Goal: Task Accomplishment & Management: Use online tool/utility

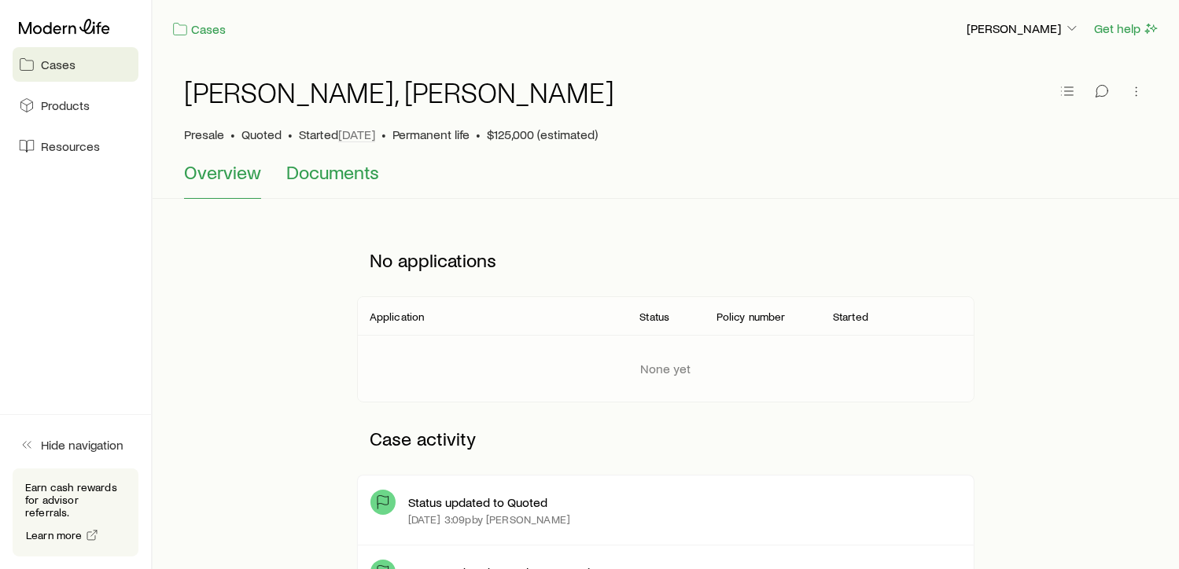
click at [344, 172] on span "Documents" at bounding box center [332, 172] width 93 height 22
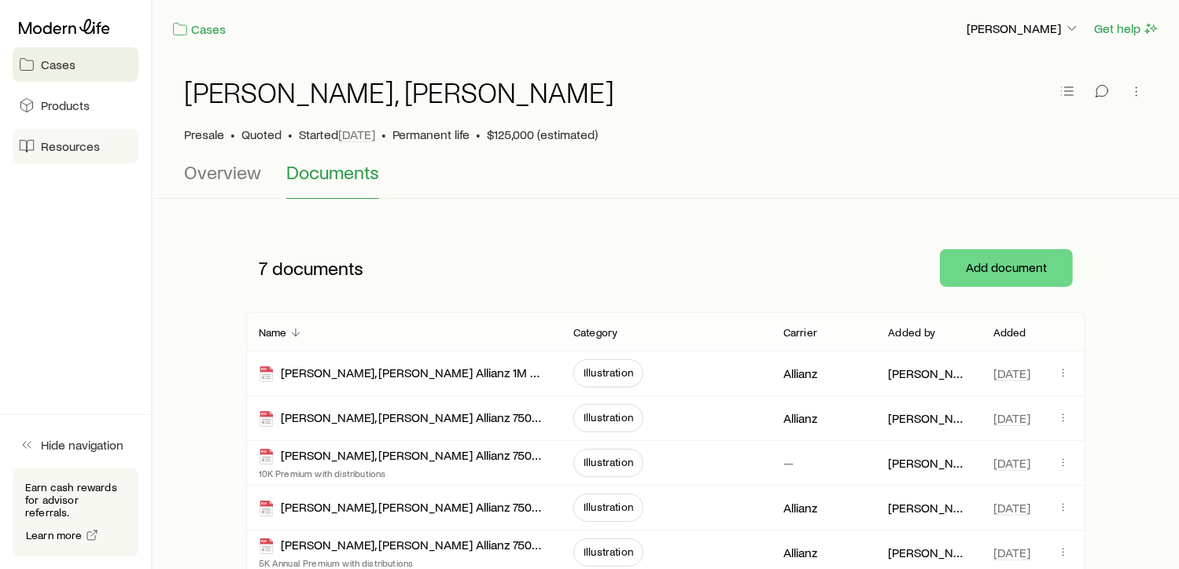
click at [78, 144] on span "Resources" at bounding box center [70, 146] width 59 height 16
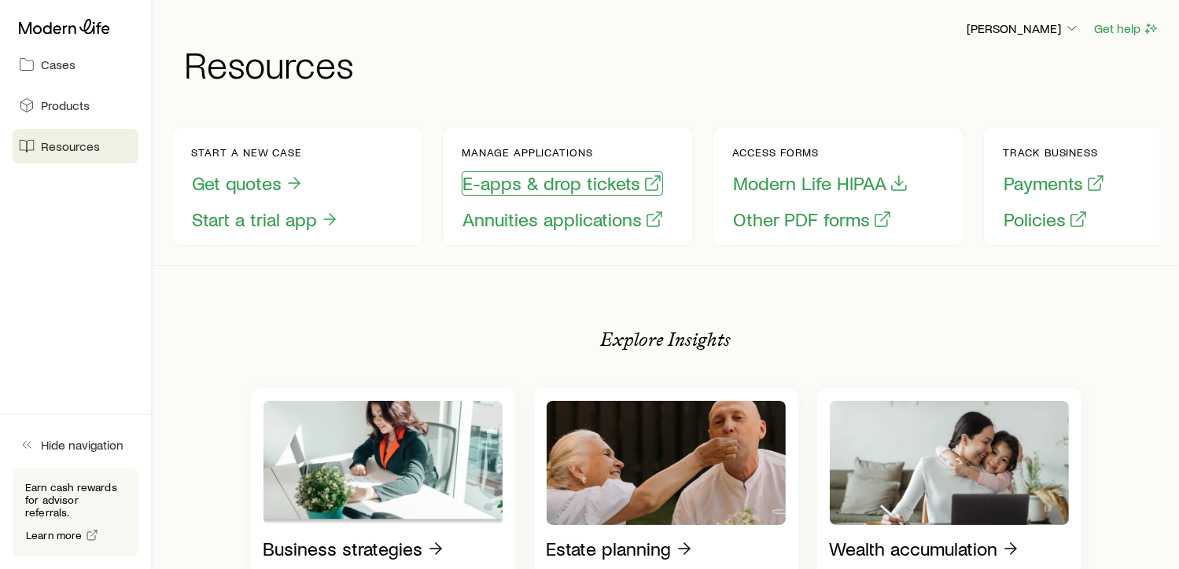
click at [528, 180] on button "E-apps & drop tickets" at bounding box center [562, 183] width 201 height 24
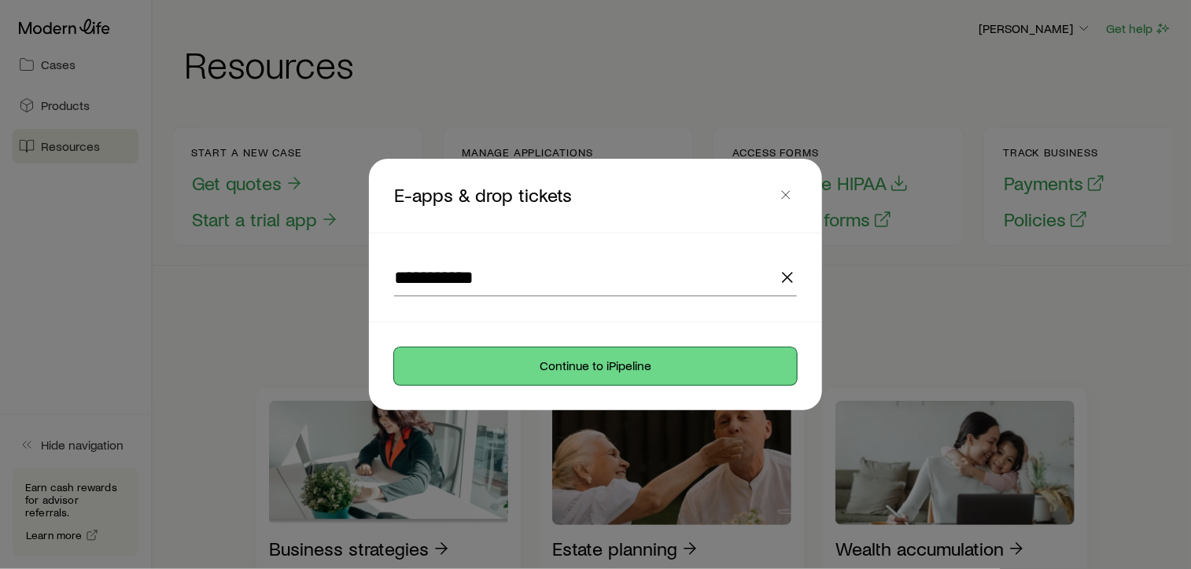
click at [619, 365] on button "Continue to iPipeline" at bounding box center [595, 367] width 403 height 38
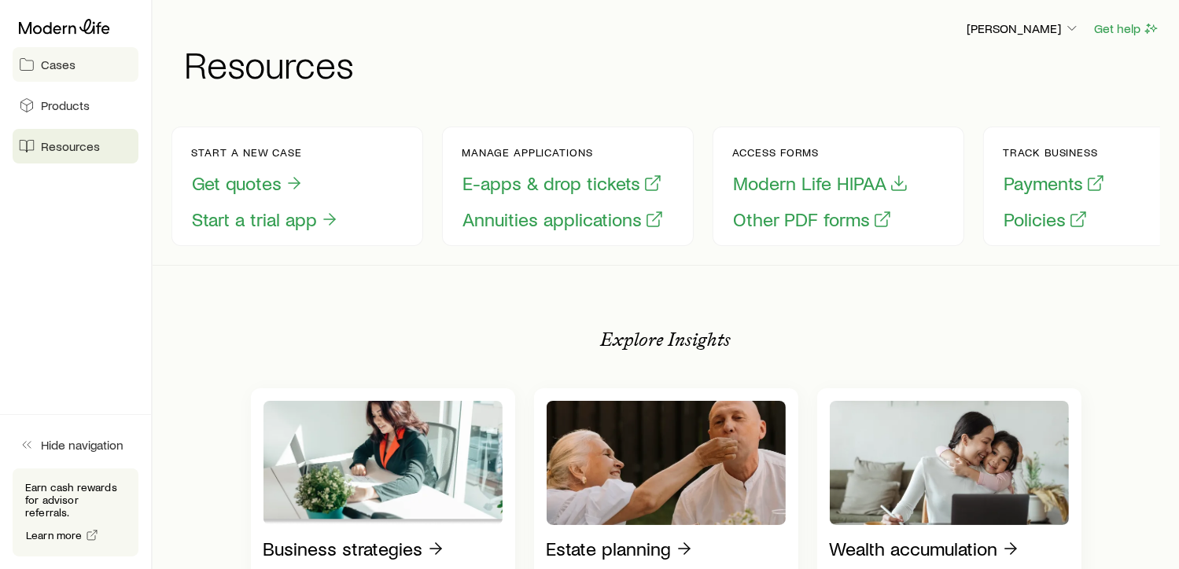
click at [57, 59] on span "Cases" at bounding box center [58, 65] width 35 height 16
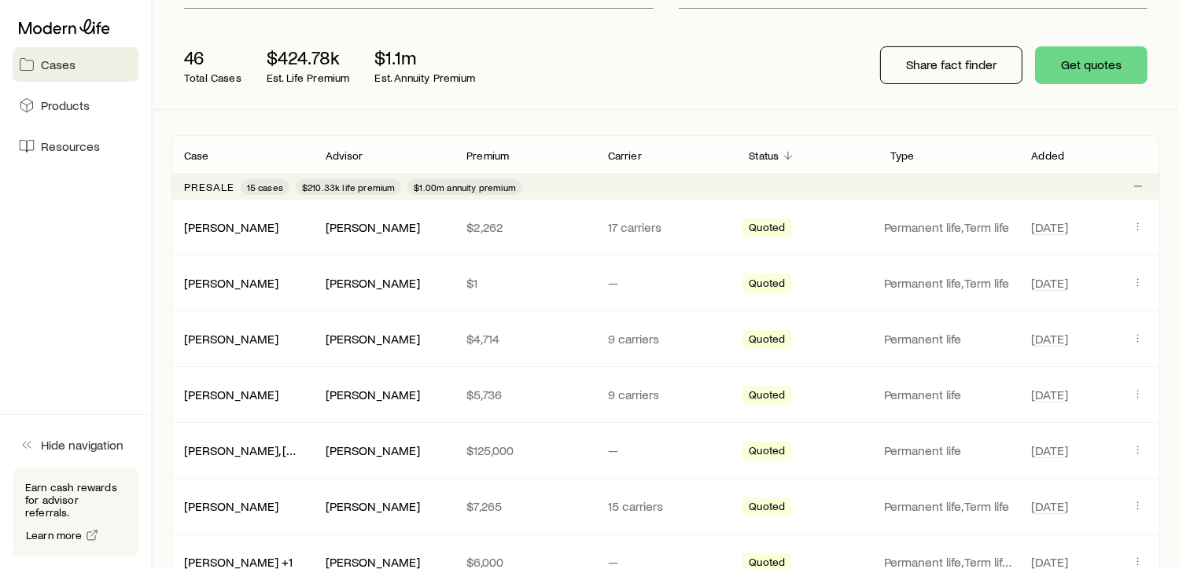
scroll to position [176, 0]
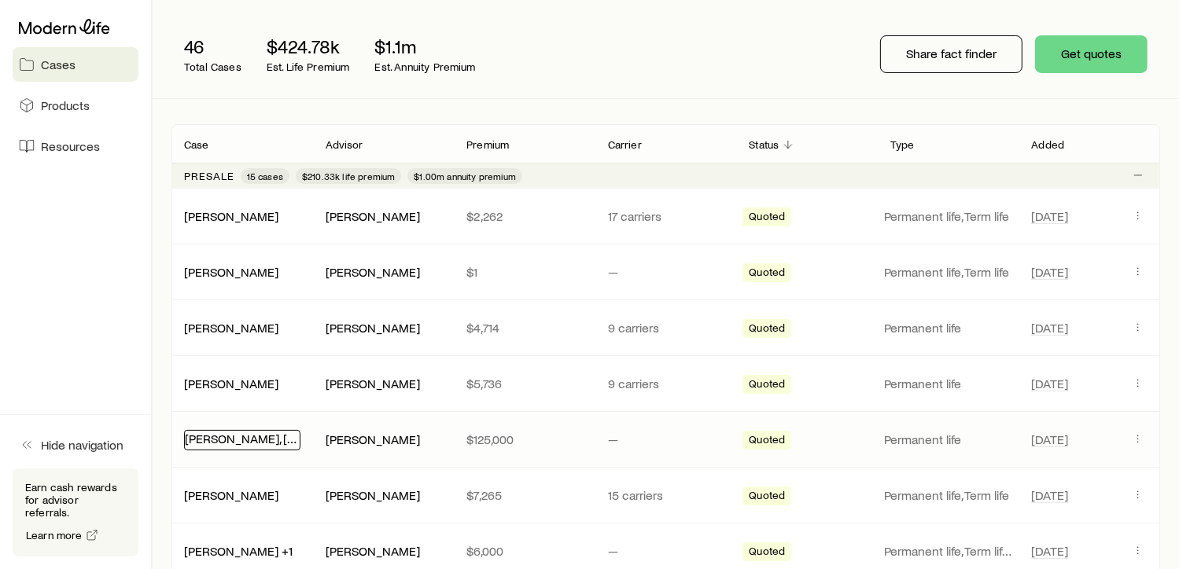
click at [236, 436] on link "[PERSON_NAME], [PERSON_NAME]" at bounding box center [281, 438] width 193 height 15
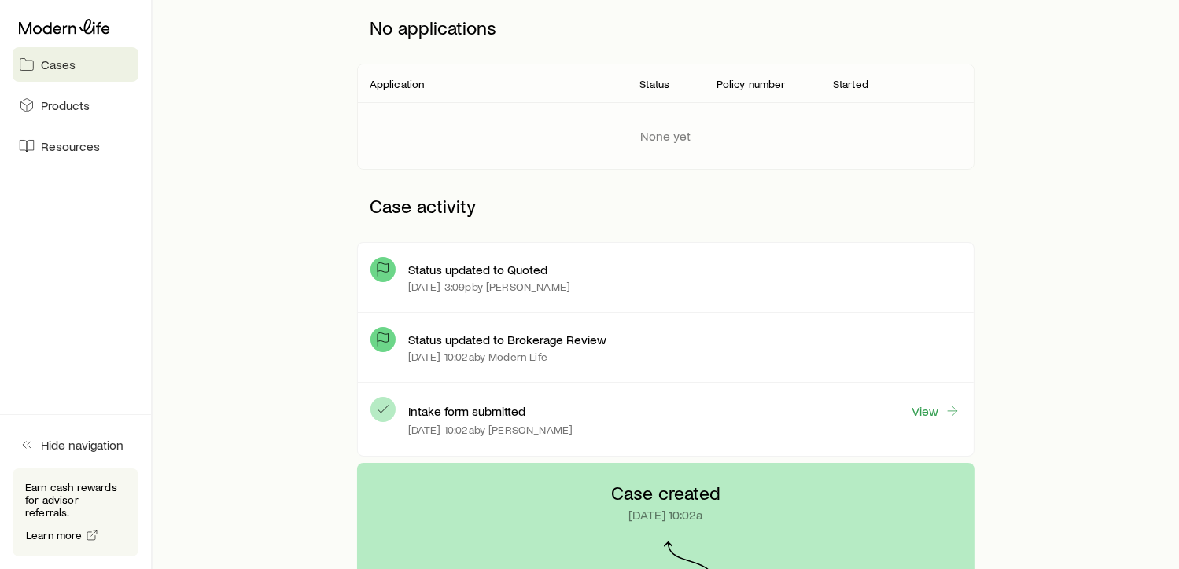
scroll to position [295, 0]
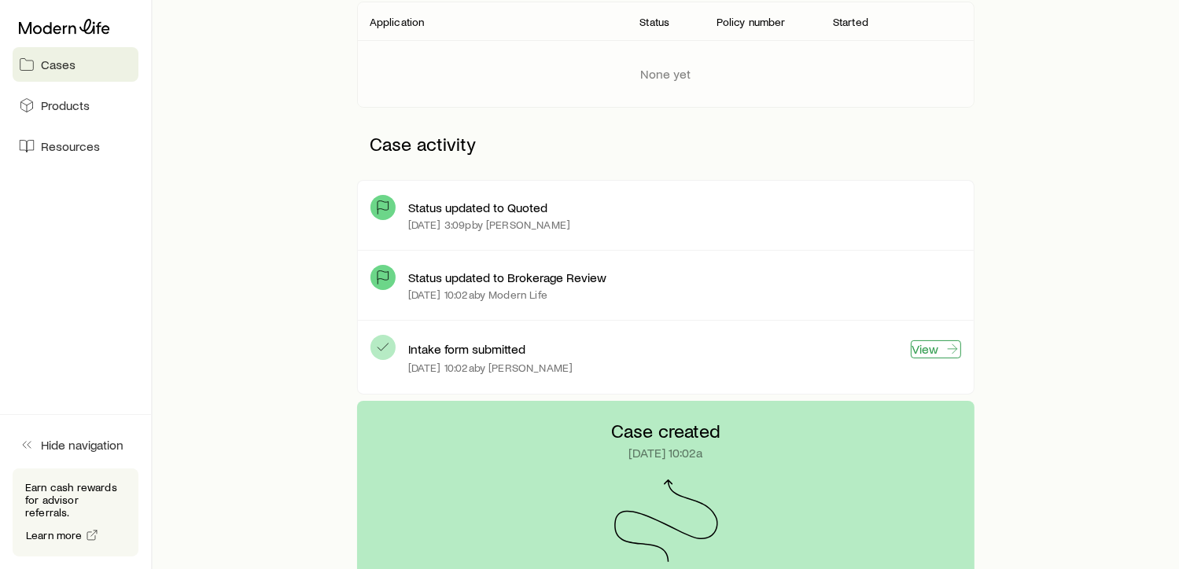
click at [936, 352] on link "View" at bounding box center [936, 350] width 50 height 18
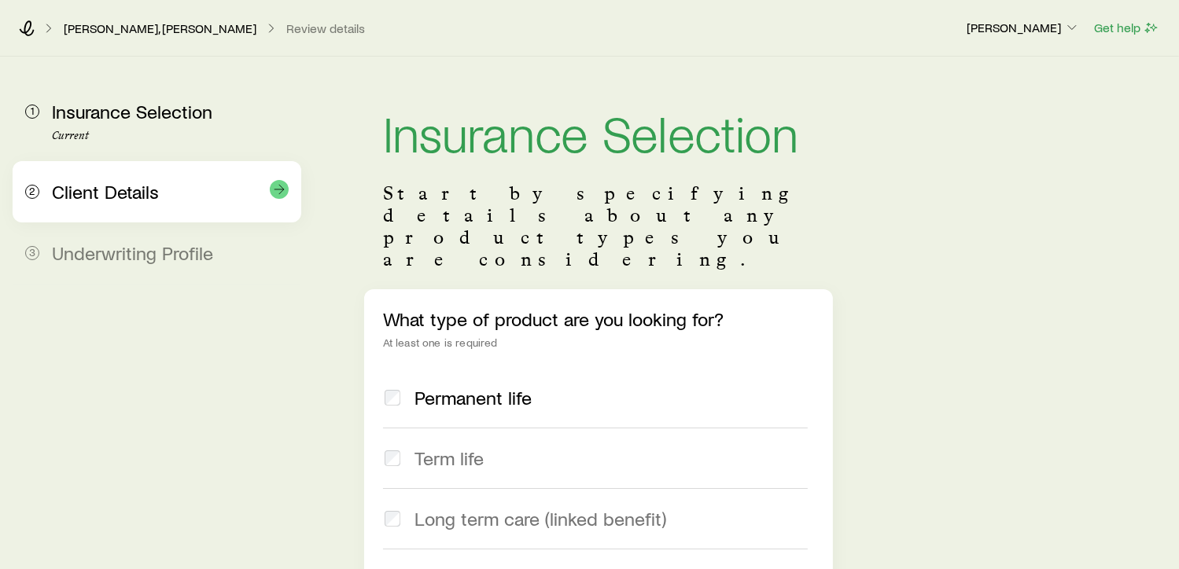
click at [100, 187] on span "Client Details" at bounding box center [105, 191] width 107 height 23
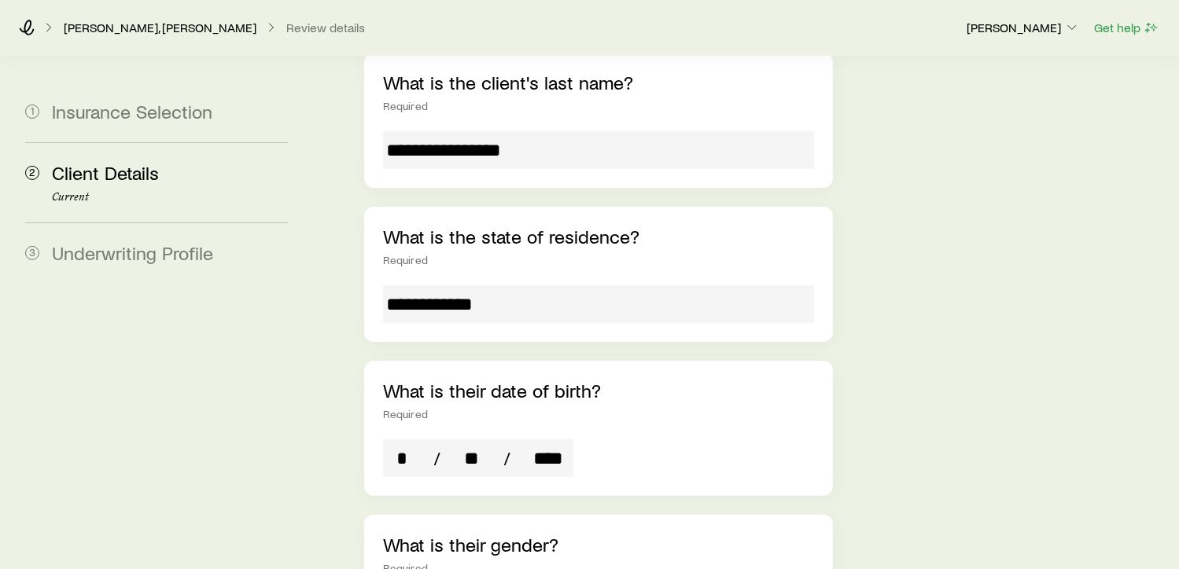
scroll to position [393, 0]
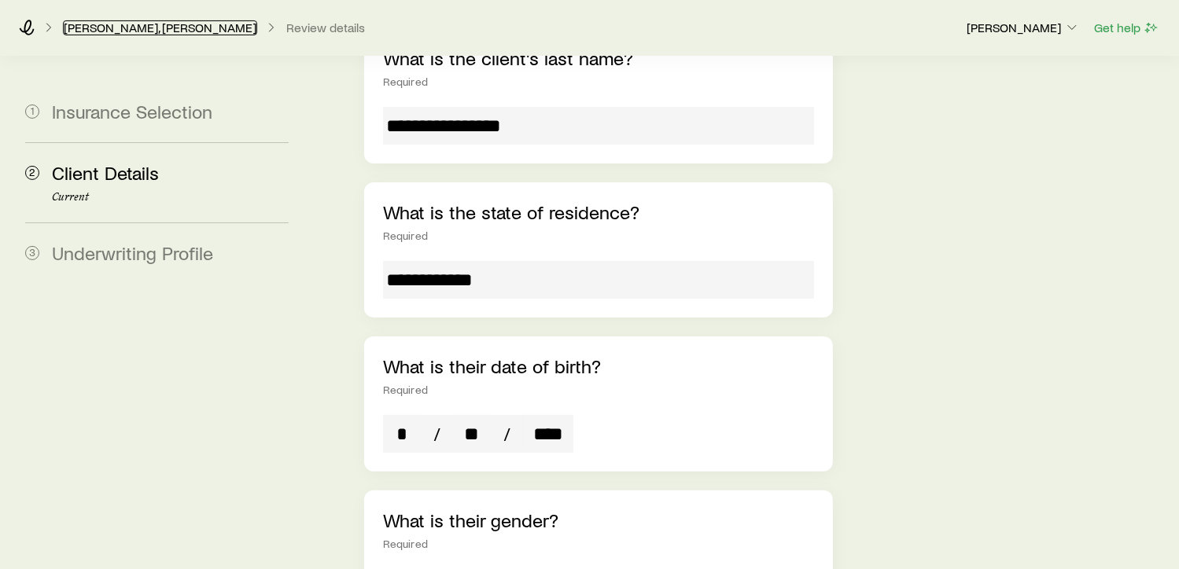
click at [113, 29] on link "[PERSON_NAME], [PERSON_NAME]" at bounding box center [160, 27] width 194 height 15
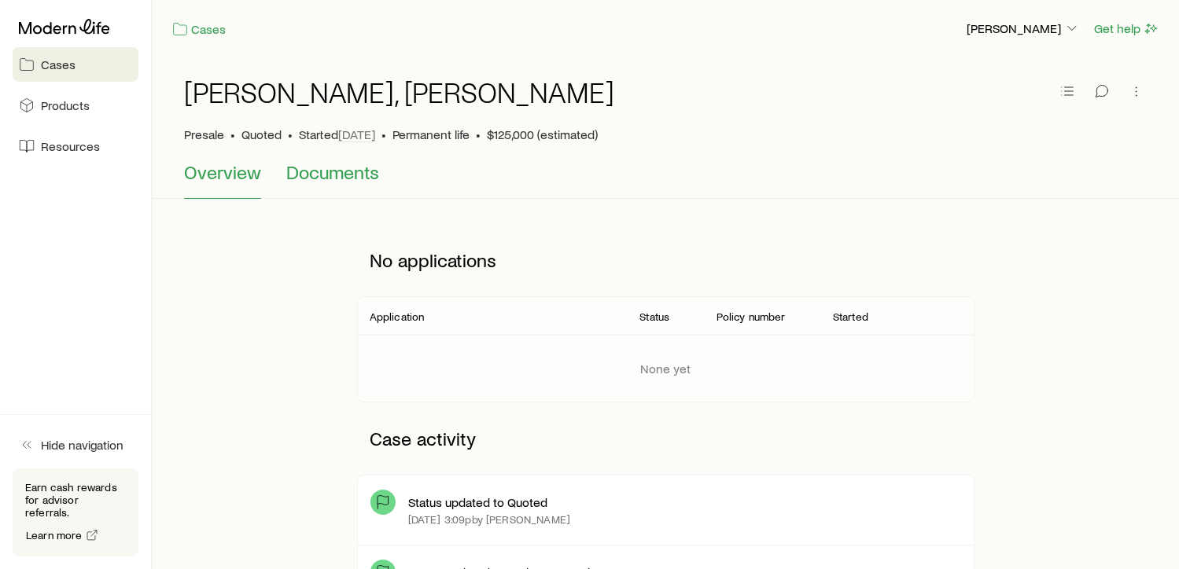
click at [319, 169] on span "Documents" at bounding box center [332, 172] width 93 height 22
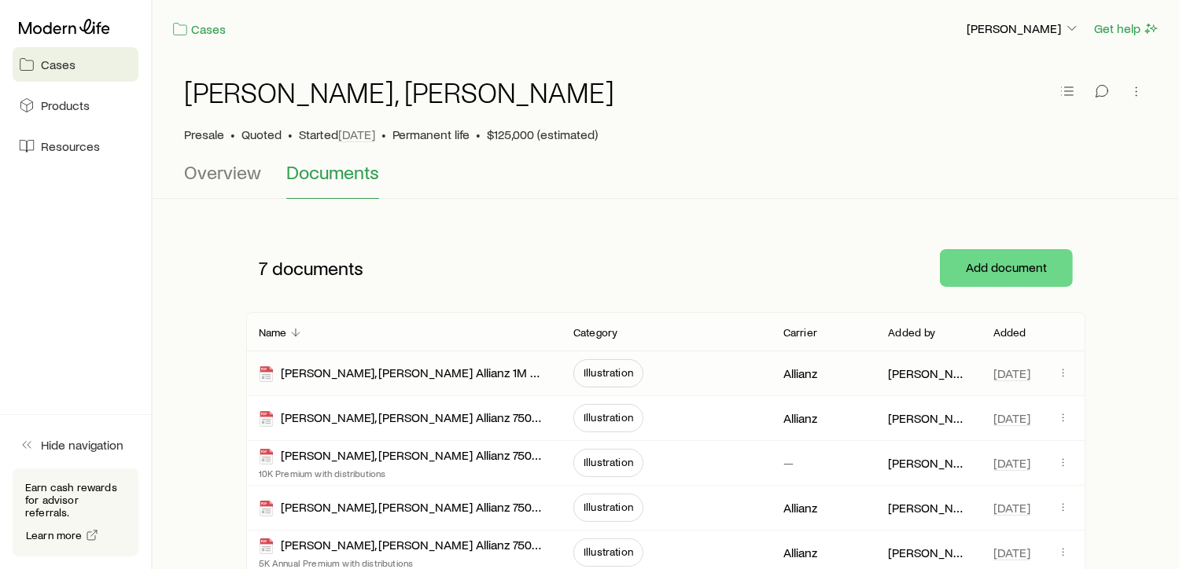
click at [592, 370] on span "Illustration" at bounding box center [609, 372] width 50 height 13
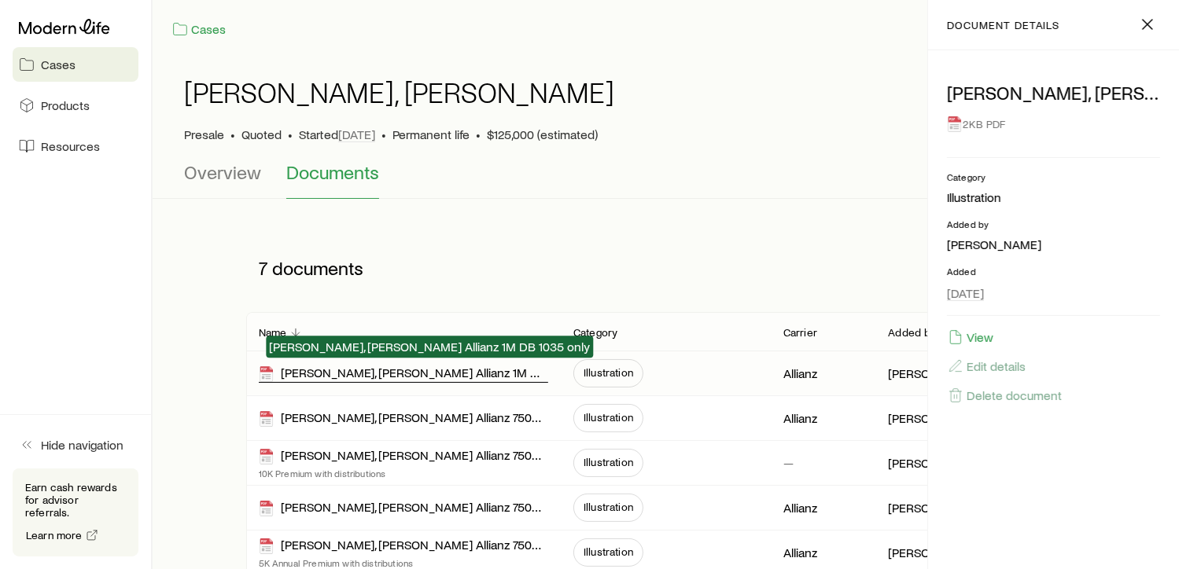
click at [390, 377] on div "[PERSON_NAME], [PERSON_NAME] Allianz 1M DB 1035 only" at bounding box center [403, 374] width 289 height 18
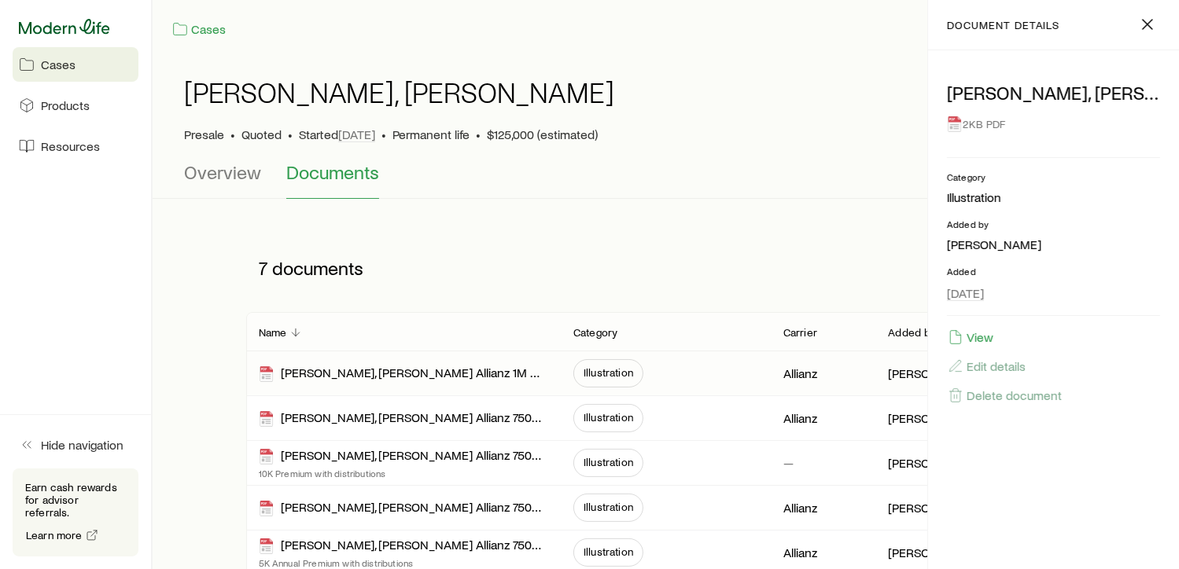
click at [84, 20] on icon at bounding box center [64, 27] width 91 height 16
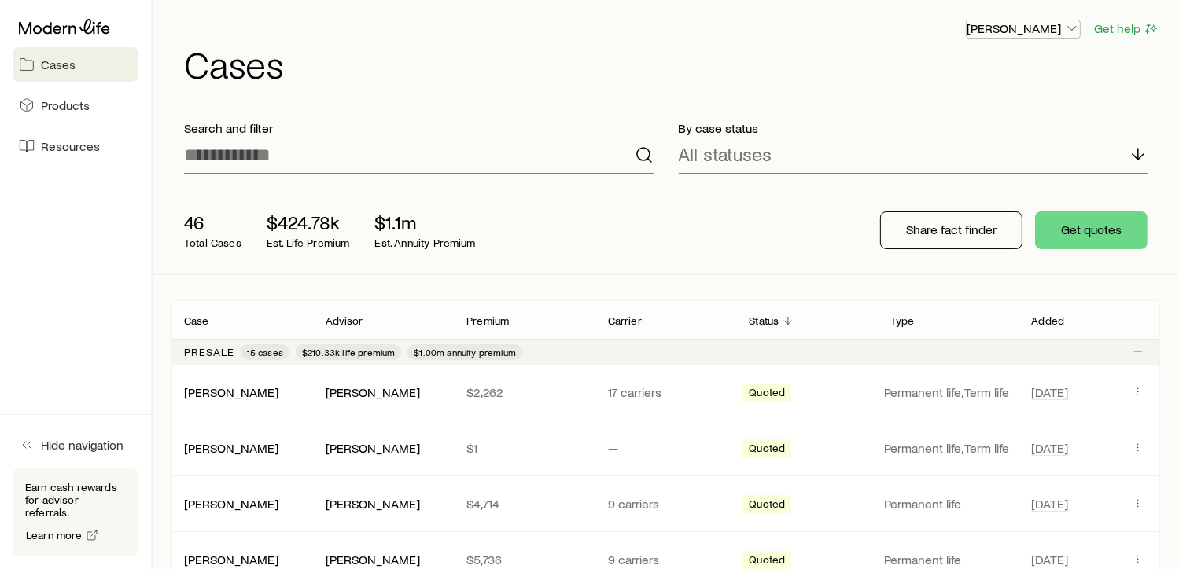
click at [1070, 26] on icon "button" at bounding box center [1072, 28] width 16 height 16
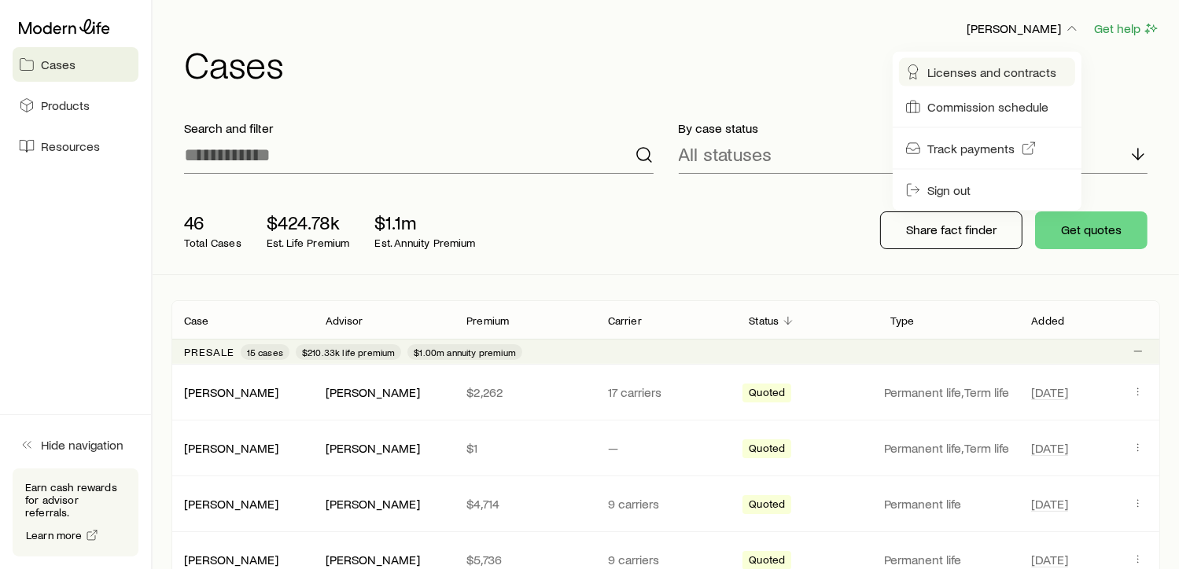
click at [1022, 75] on span "Licenses and contracts" at bounding box center [991, 72] width 129 height 16
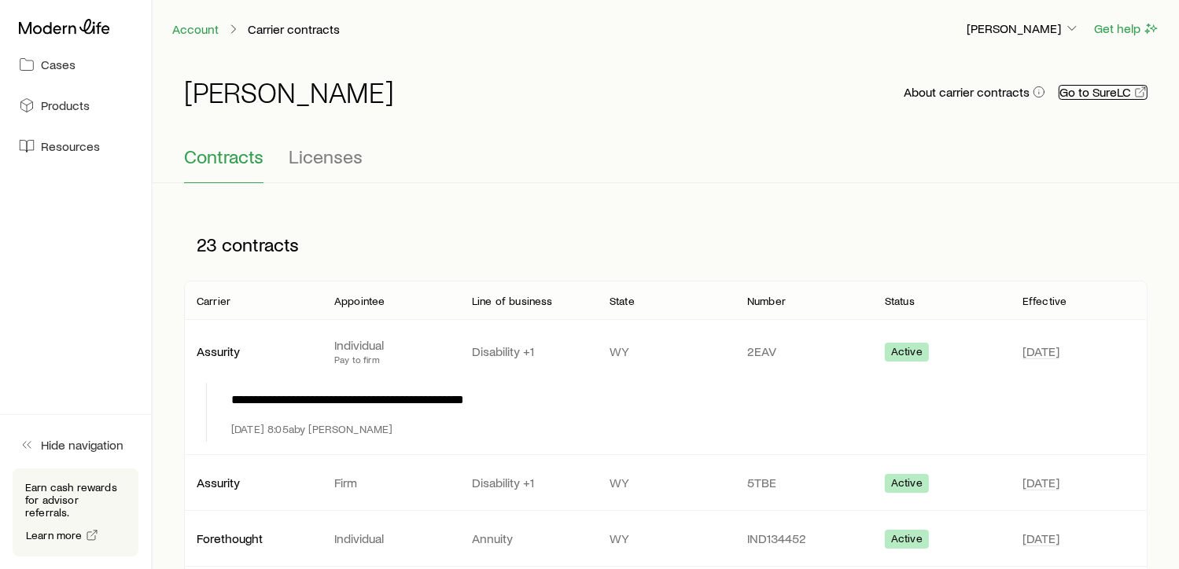
click at [1095, 94] on link "Go to SureLC" at bounding box center [1103, 92] width 89 height 15
click at [69, 145] on span "Resources" at bounding box center [70, 146] width 59 height 16
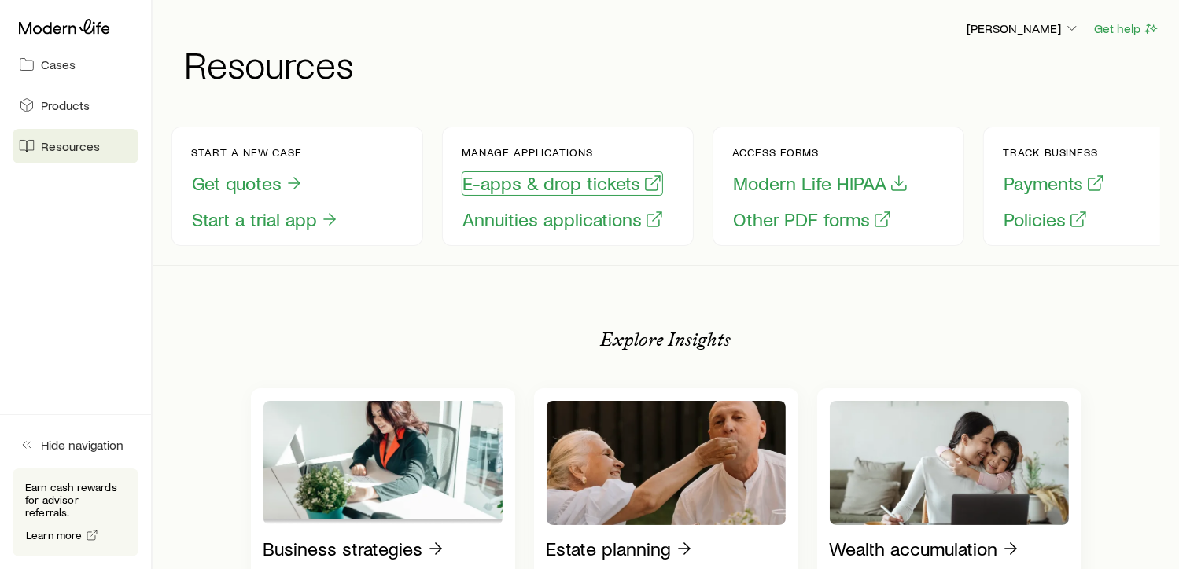
click at [528, 186] on button "E-apps & drop tickets" at bounding box center [562, 183] width 201 height 24
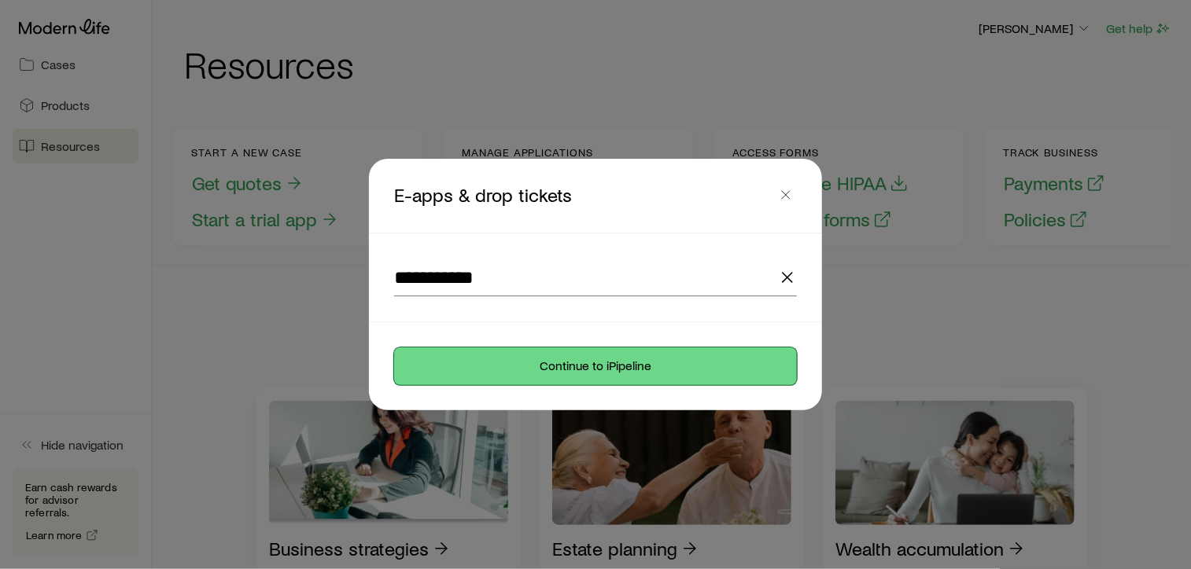
click at [579, 368] on button "Continue to iPipeline" at bounding box center [595, 367] width 403 height 38
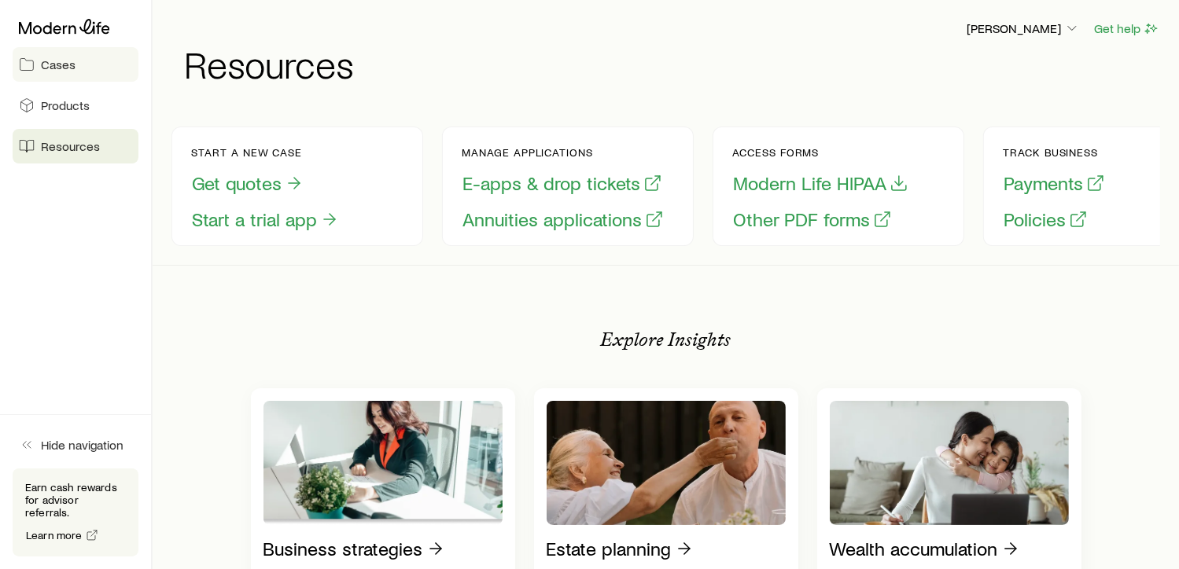
click at [69, 62] on span "Cases" at bounding box center [58, 65] width 35 height 16
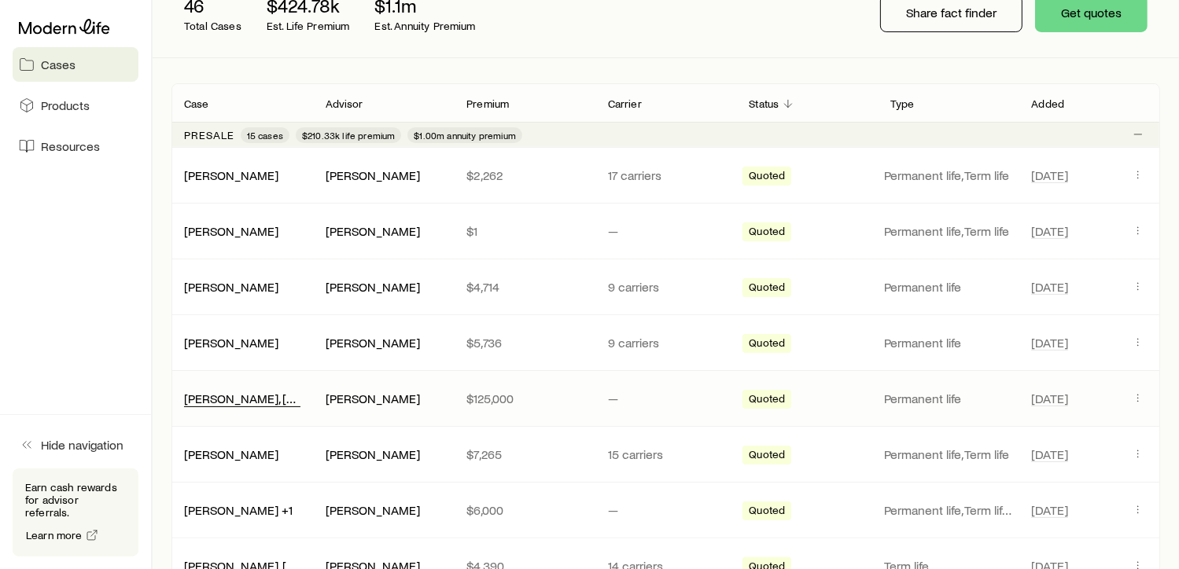
scroll to position [255, 0]
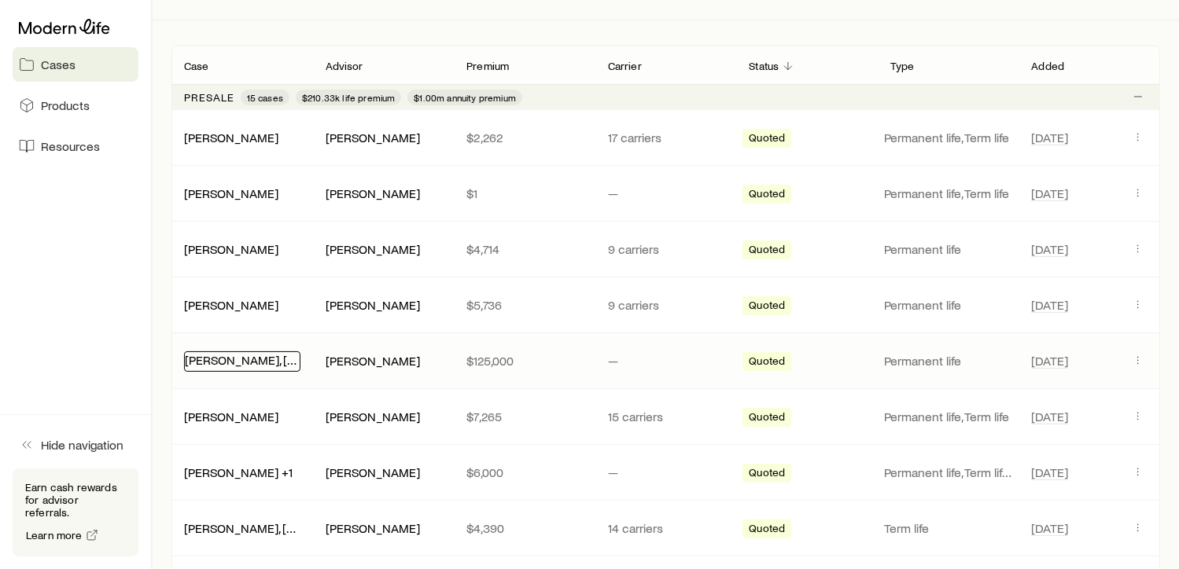
click at [250, 359] on link "[PERSON_NAME], [PERSON_NAME]" at bounding box center [281, 359] width 193 height 15
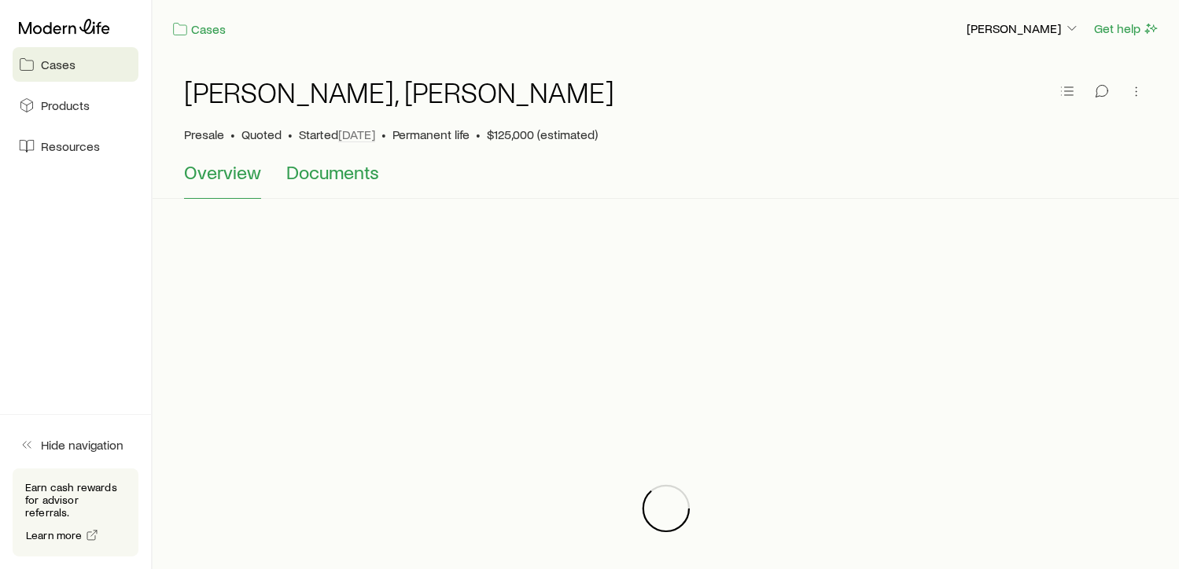
click at [331, 175] on span "Documents" at bounding box center [332, 172] width 93 height 22
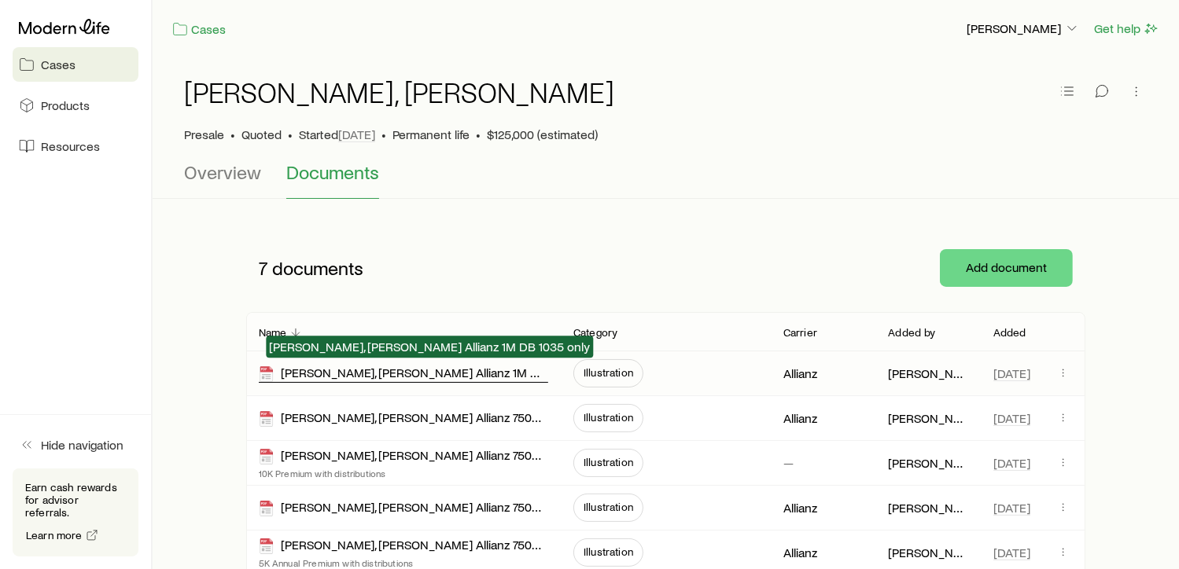
click at [409, 373] on div "[PERSON_NAME], [PERSON_NAME] Allianz 1M DB 1035 only" at bounding box center [403, 374] width 289 height 18
